Goal: Information Seeking & Learning: Learn about a topic

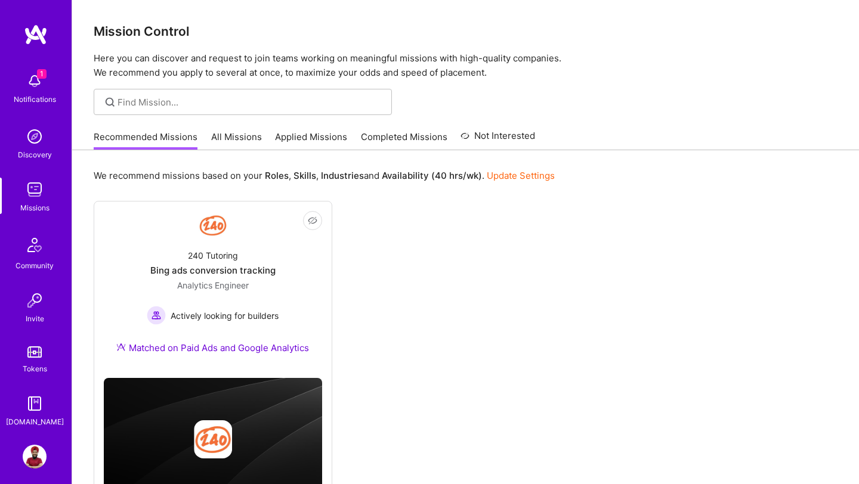
click at [47, 463] on link "Profile" at bounding box center [35, 457] width 30 height 24
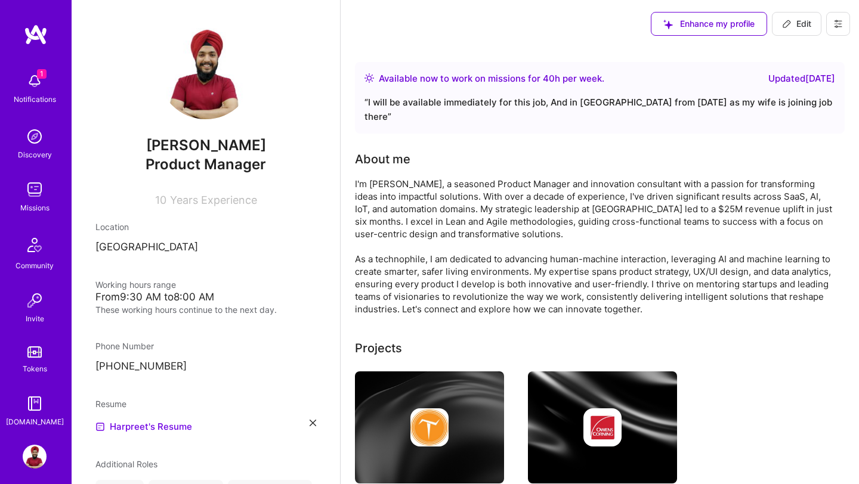
click at [38, 458] on img at bounding box center [35, 457] width 24 height 24
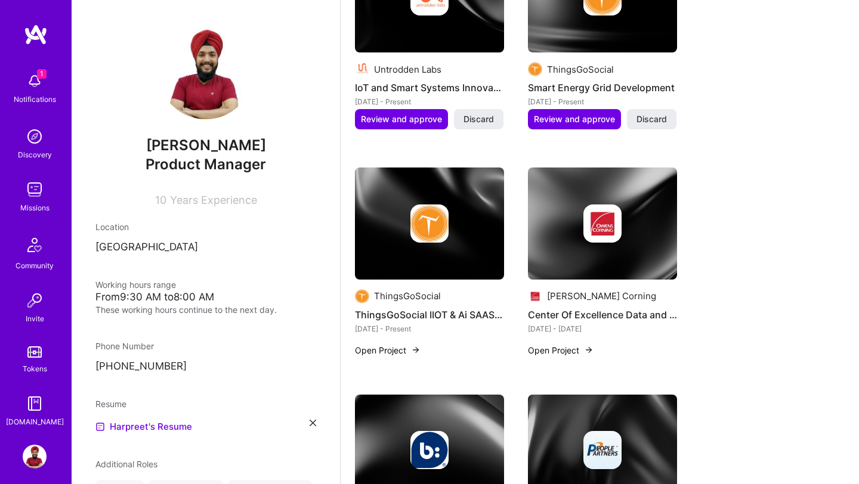
scroll to position [855, 0]
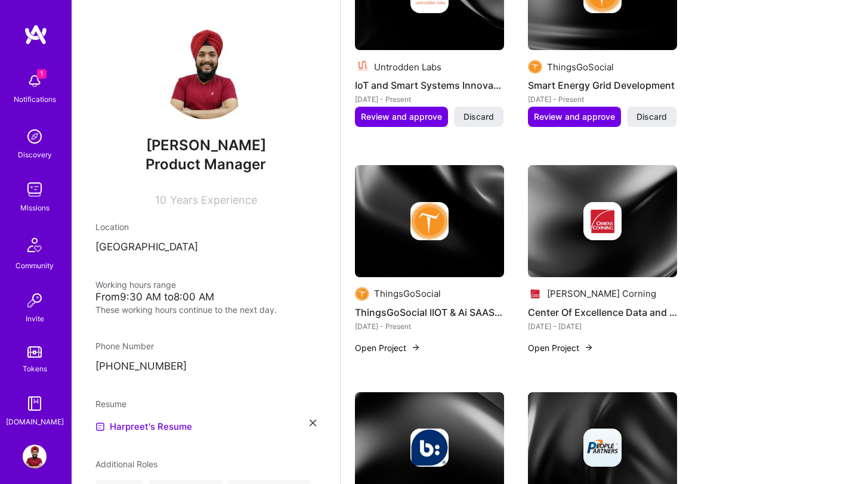
click at [563, 236] on img at bounding box center [602, 221] width 149 height 112
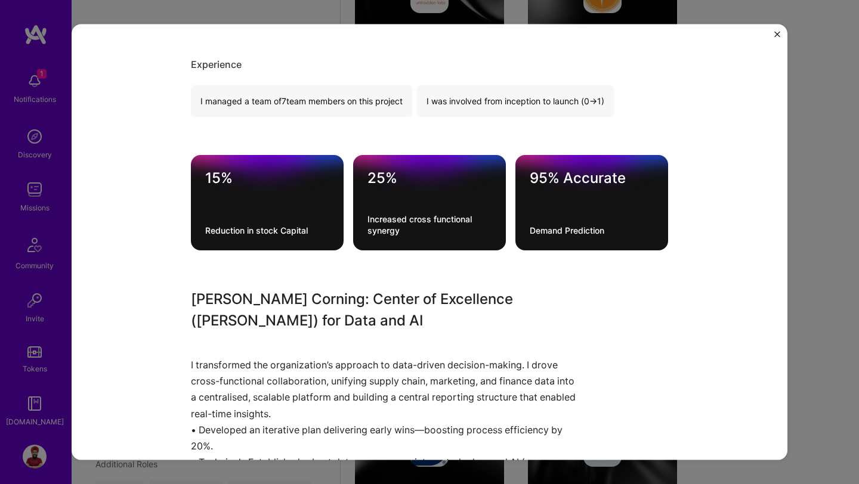
scroll to position [292, 0]
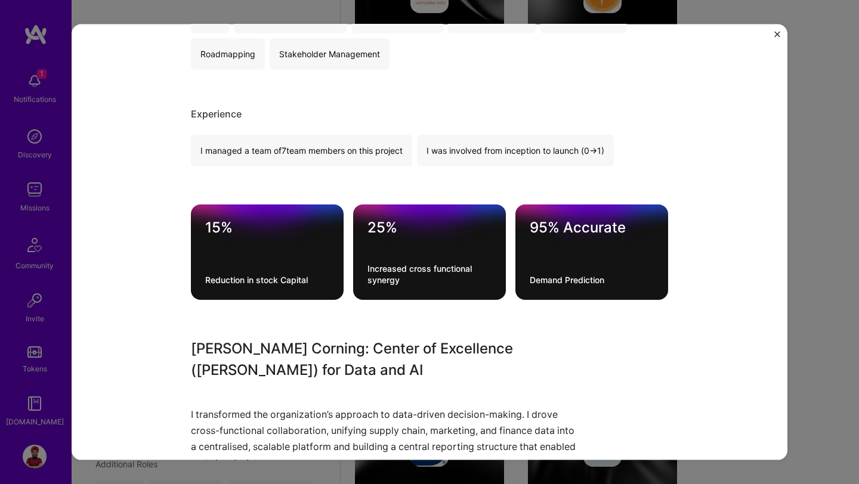
click at [807, 234] on div "Center Of Excellence Data and [PERSON_NAME] Corning Construction Role Product M…" at bounding box center [429, 242] width 859 height 484
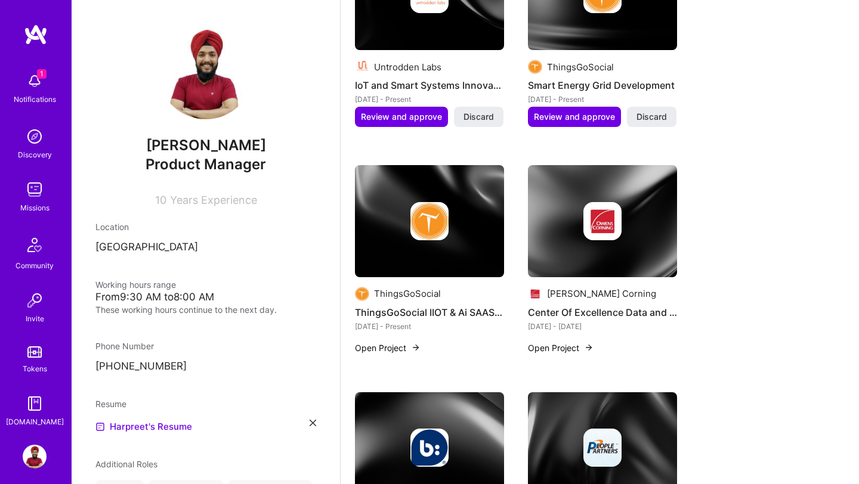
click at [437, 202] on img at bounding box center [429, 221] width 38 height 38
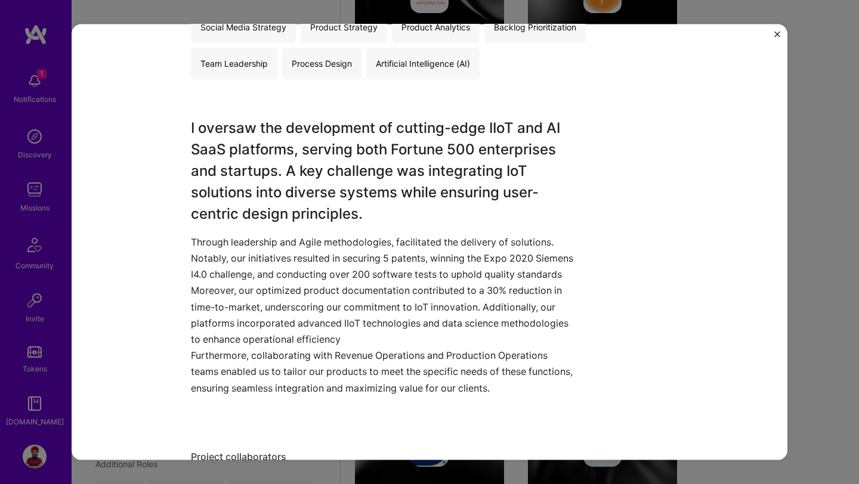
scroll to position [332, 0]
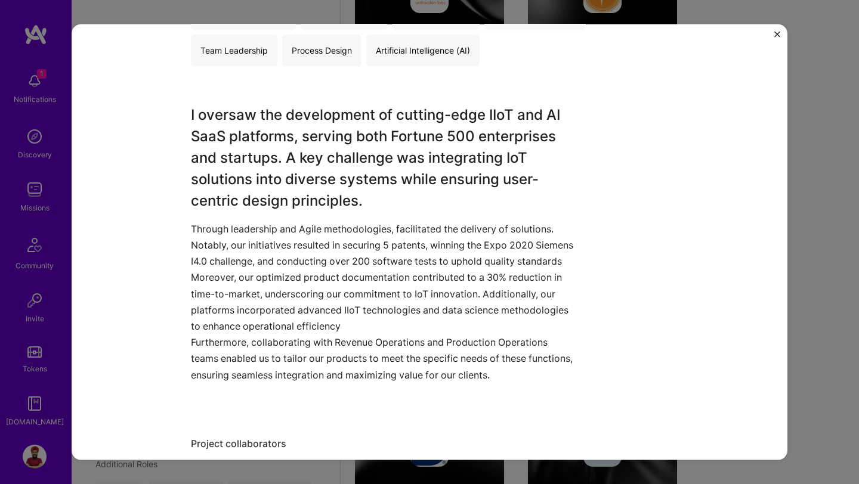
click at [832, 207] on div "ThingsGoSocial IIOT & Ai SAAS platforms ThingsGoSocial Internet of Things (IoT)…" at bounding box center [429, 242] width 859 height 484
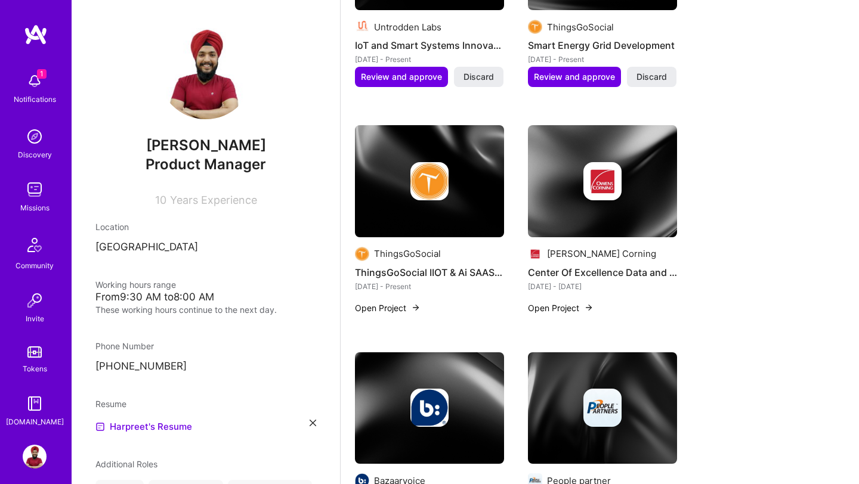
scroll to position [897, 0]
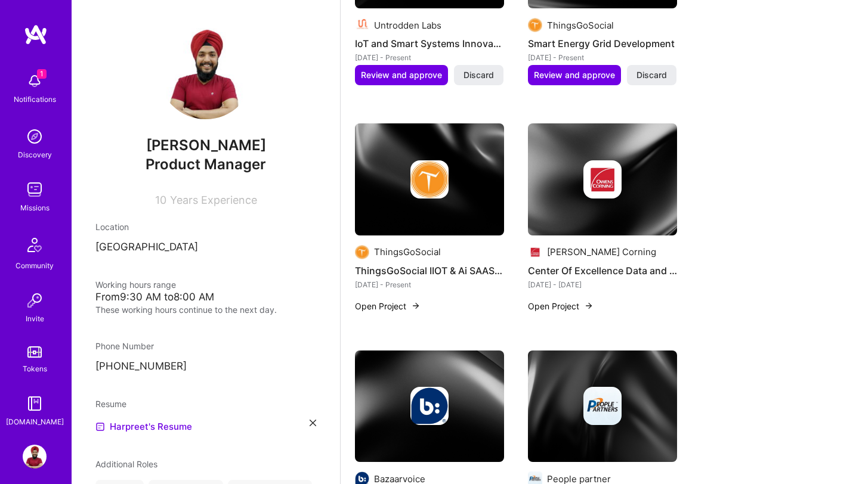
click at [424, 397] on img at bounding box center [429, 406] width 38 height 38
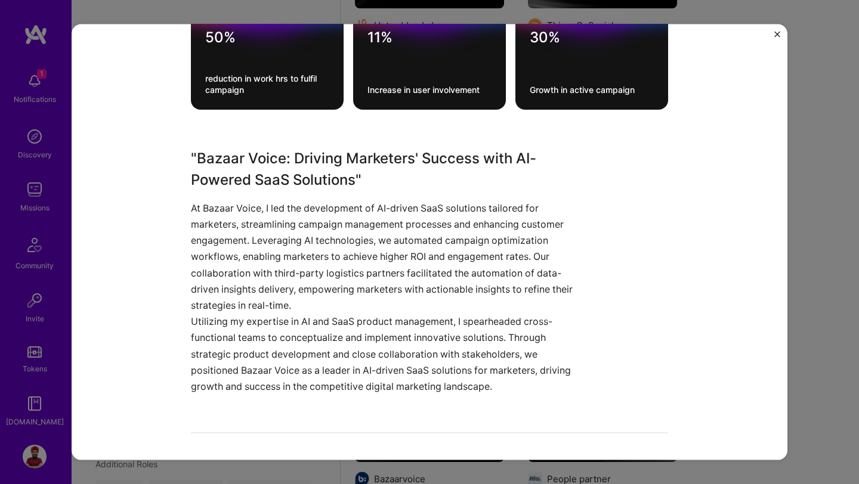
scroll to position [424, 0]
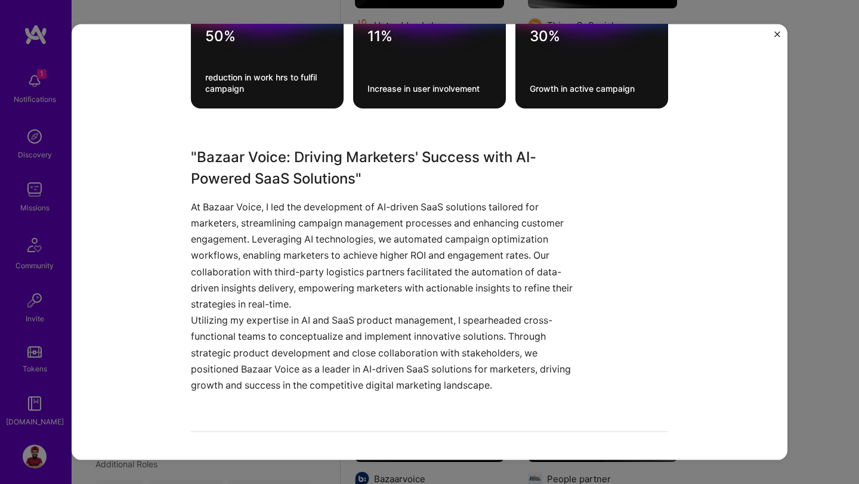
click at [841, 245] on div "Bazaar Voice Bazaarvoice Marketing Project link Role Senior Product Manager [DA…" at bounding box center [429, 242] width 859 height 484
click at [775, 39] on button "Close" at bounding box center [777, 38] width 6 height 13
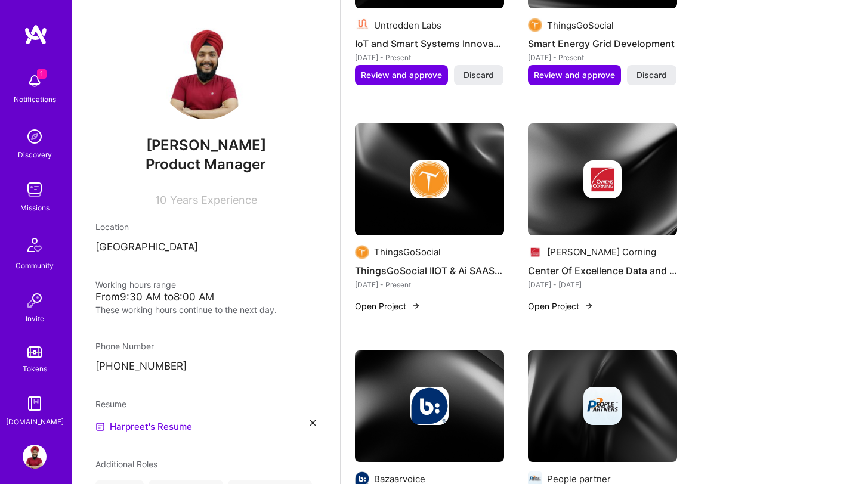
click at [456, 387] on div at bounding box center [429, 406] width 149 height 38
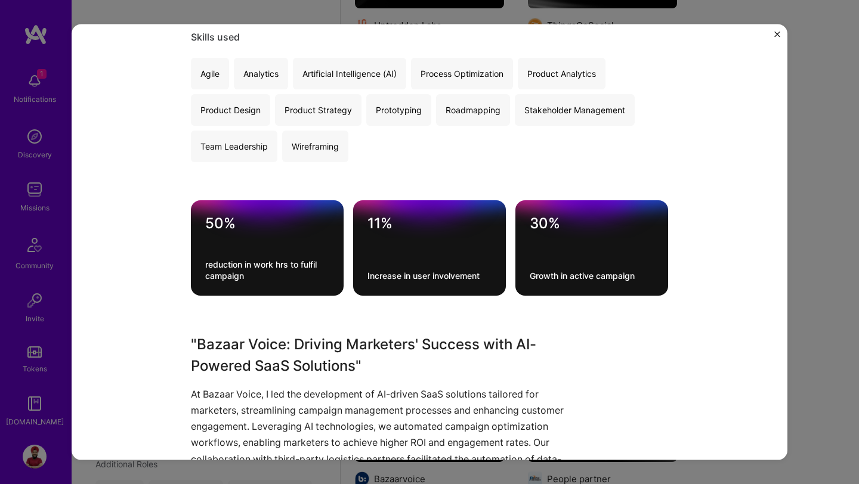
scroll to position [242, 0]
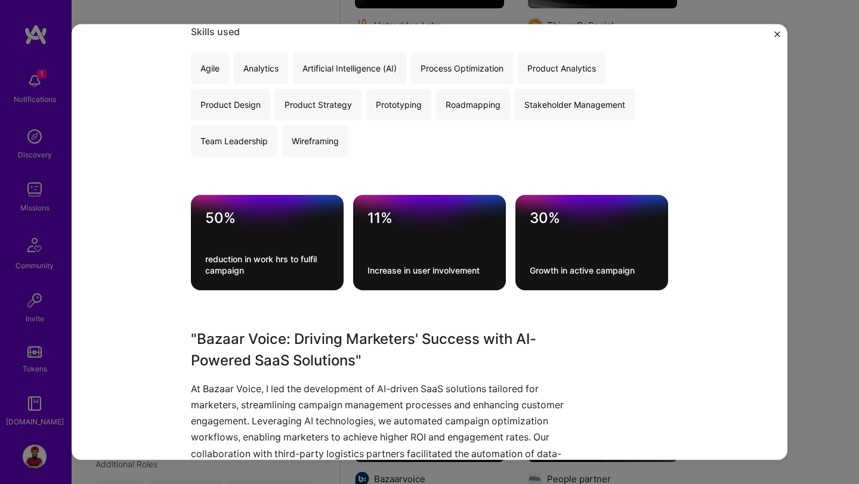
click at [776, 236] on div "Bazaar Voice Bazaarvoice Marketing Project link Role Senior Product Manager [DA…" at bounding box center [430, 242] width 716 height 436
click at [830, 245] on div "Bazaar Voice Bazaarvoice Marketing Project link Role Senior Product Manager [DA…" at bounding box center [429, 242] width 859 height 484
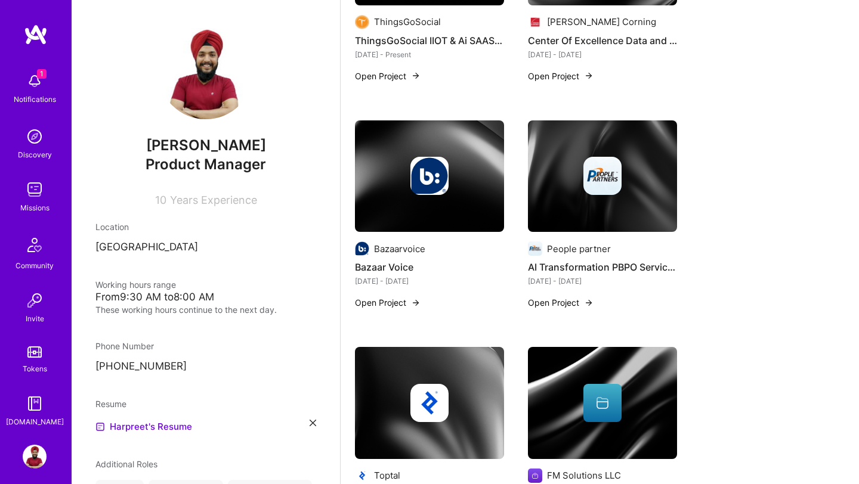
scroll to position [1129, 0]
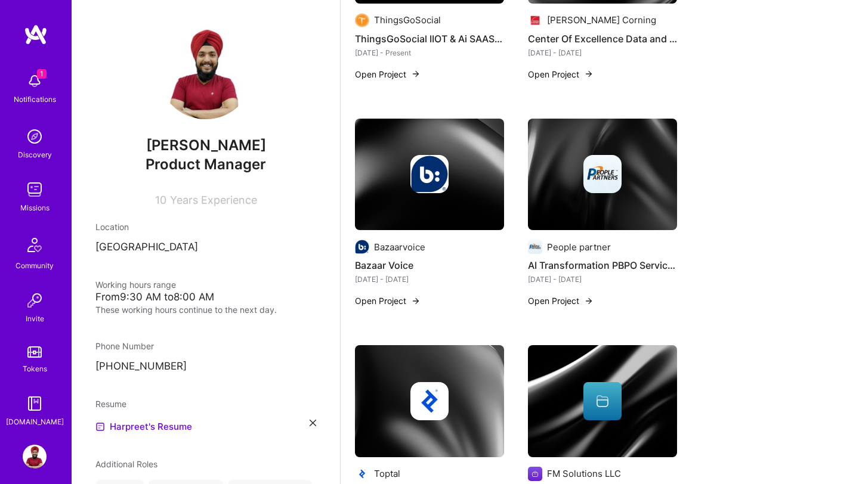
click at [448, 383] on img at bounding box center [429, 401] width 38 height 38
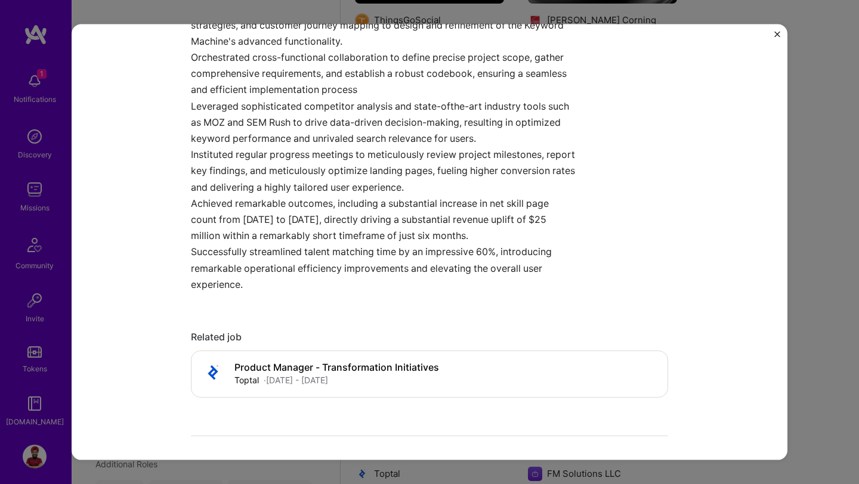
scroll to position [586, 0]
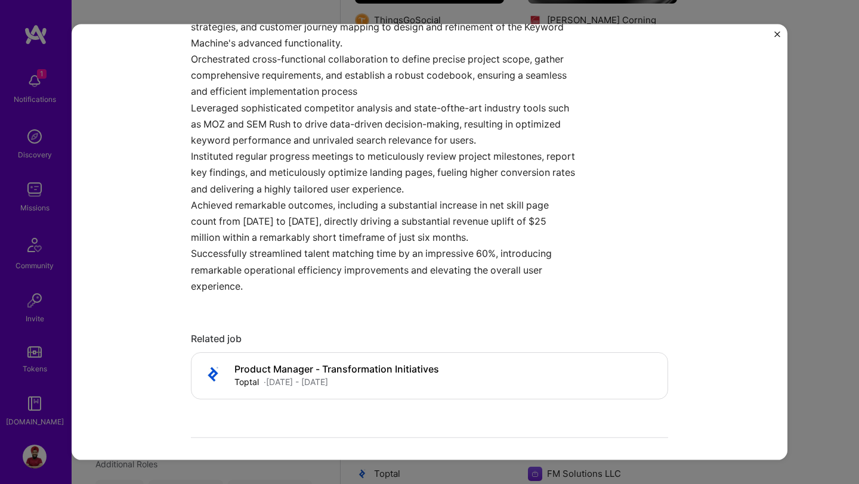
click at [802, 251] on div "AI-Powered Keyword Machine Toptal Recruitment Project link Role Product Manager…" at bounding box center [429, 242] width 859 height 484
